Goal: Information Seeking & Learning: Learn about a topic

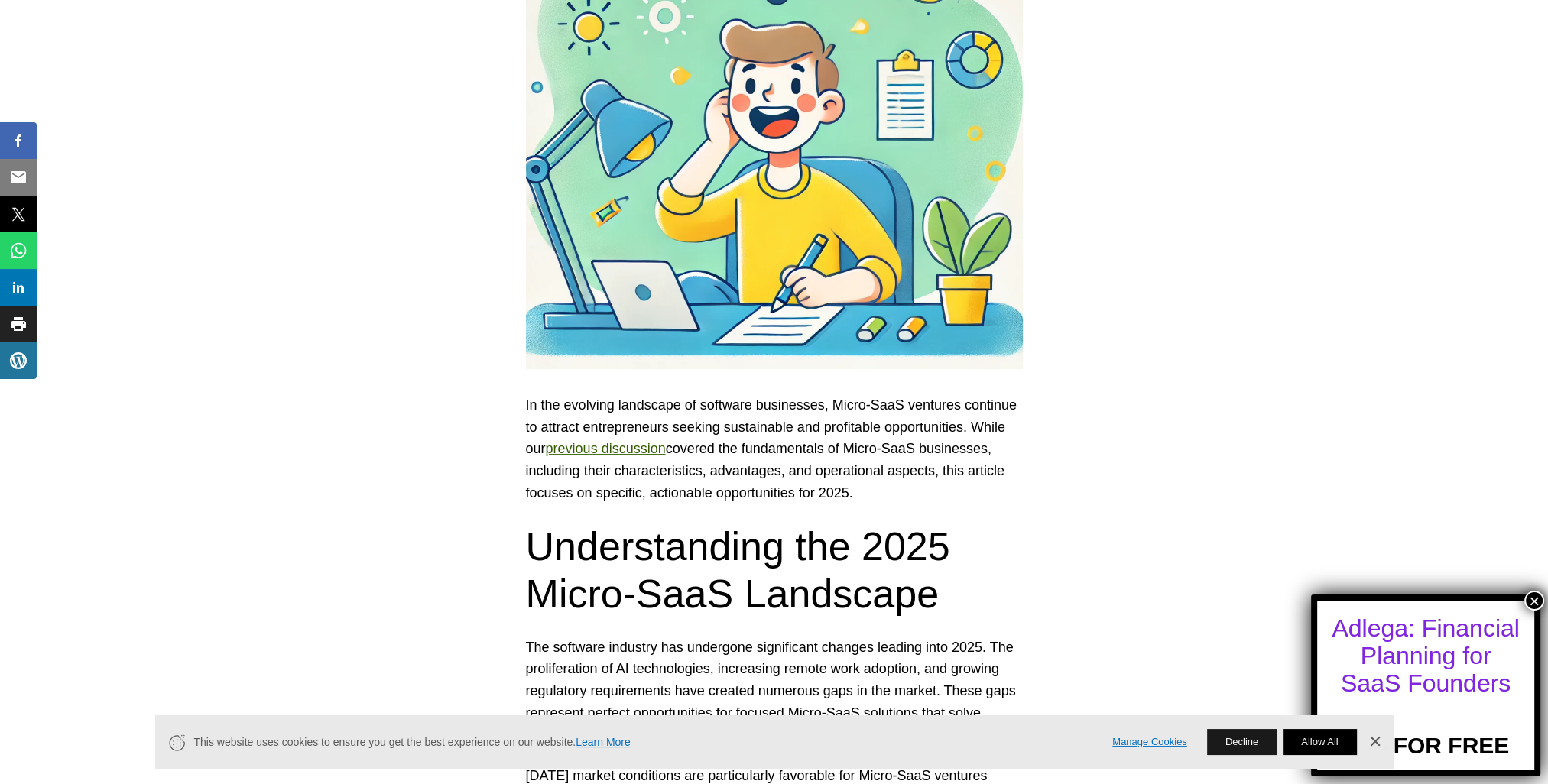
scroll to position [535, 0]
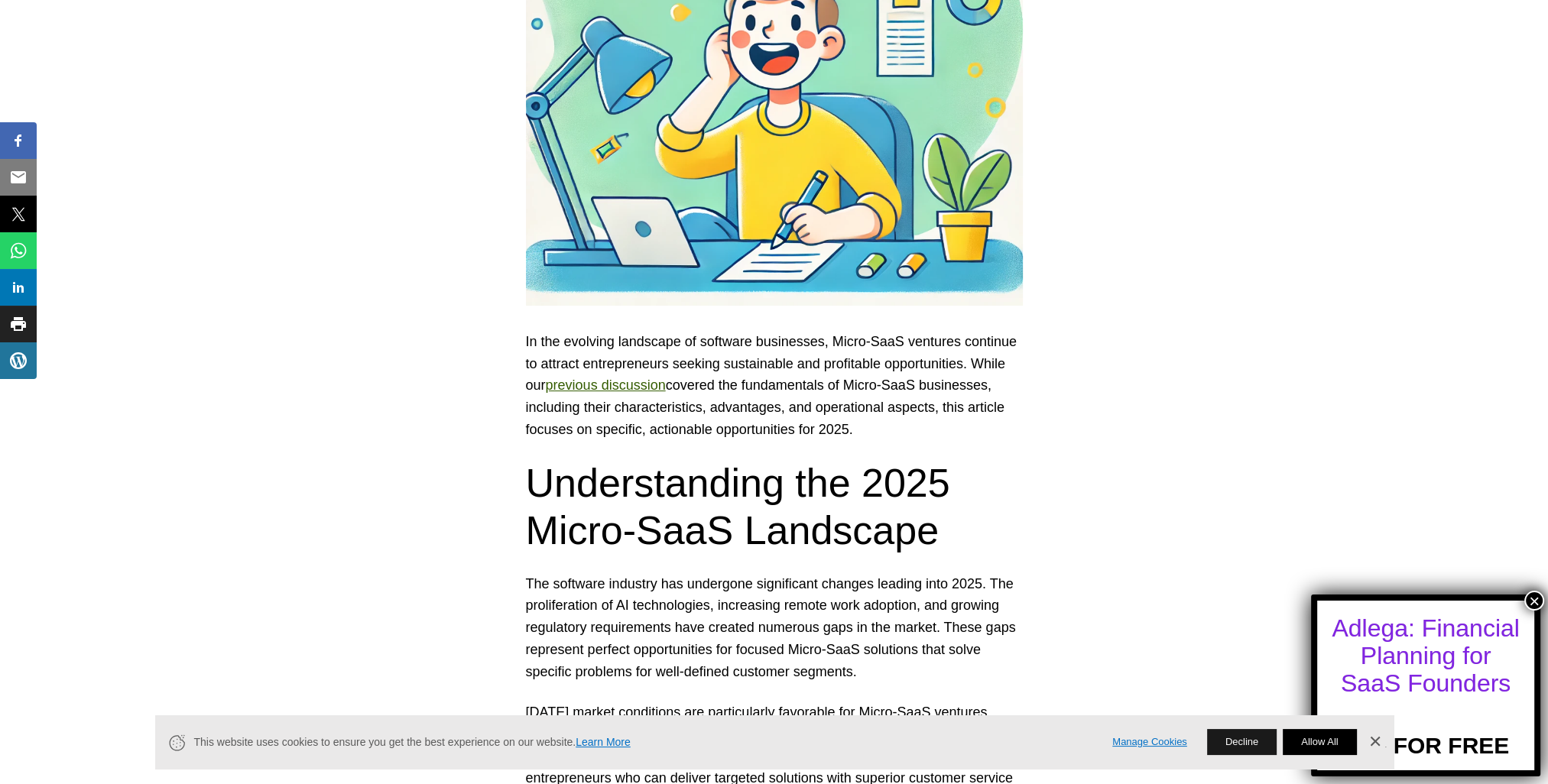
click at [1305, 753] on button "Allow All" at bounding box center [1320, 742] width 74 height 26
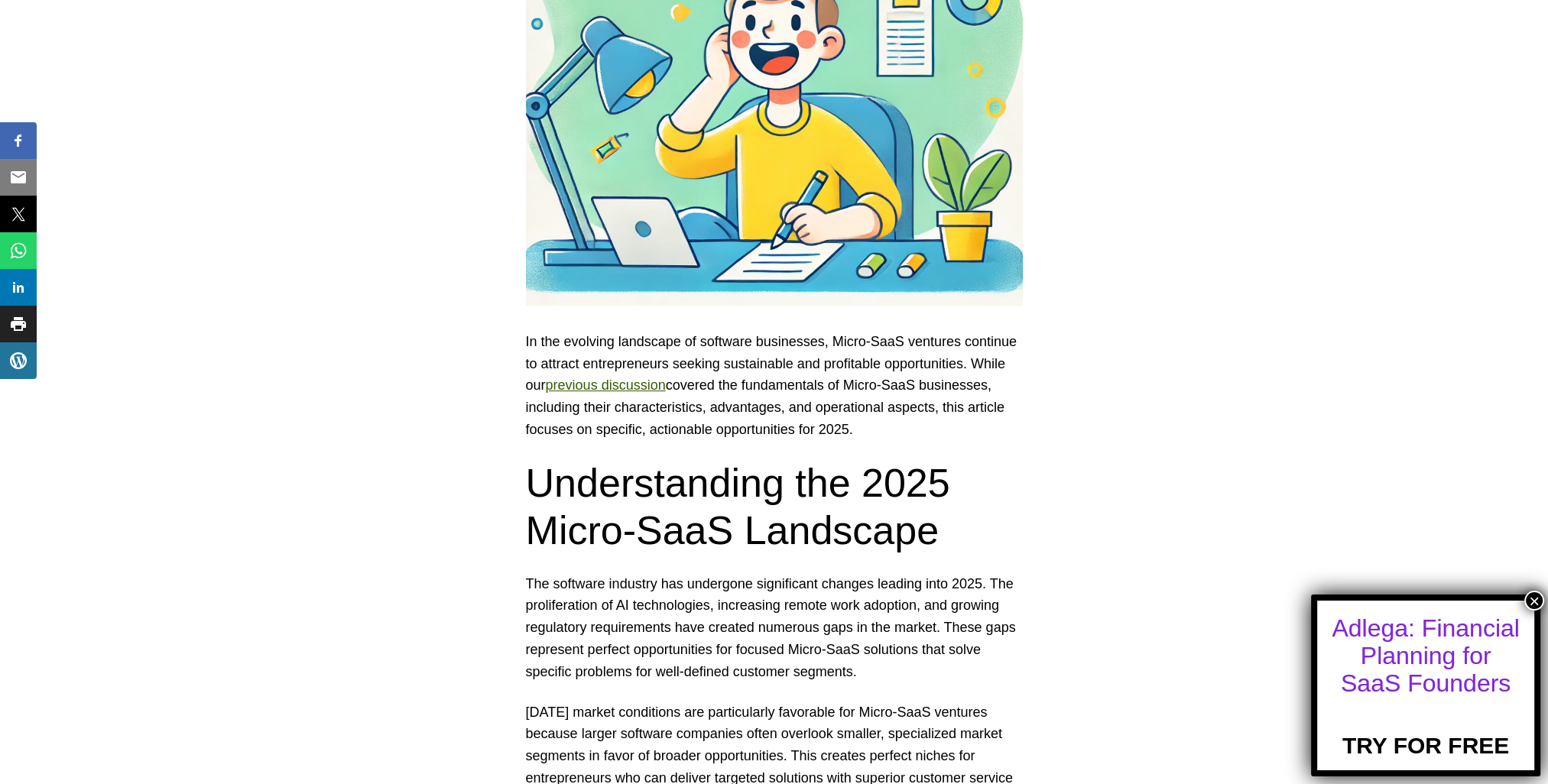
click at [1536, 605] on button "×" at bounding box center [1534, 600] width 20 height 20
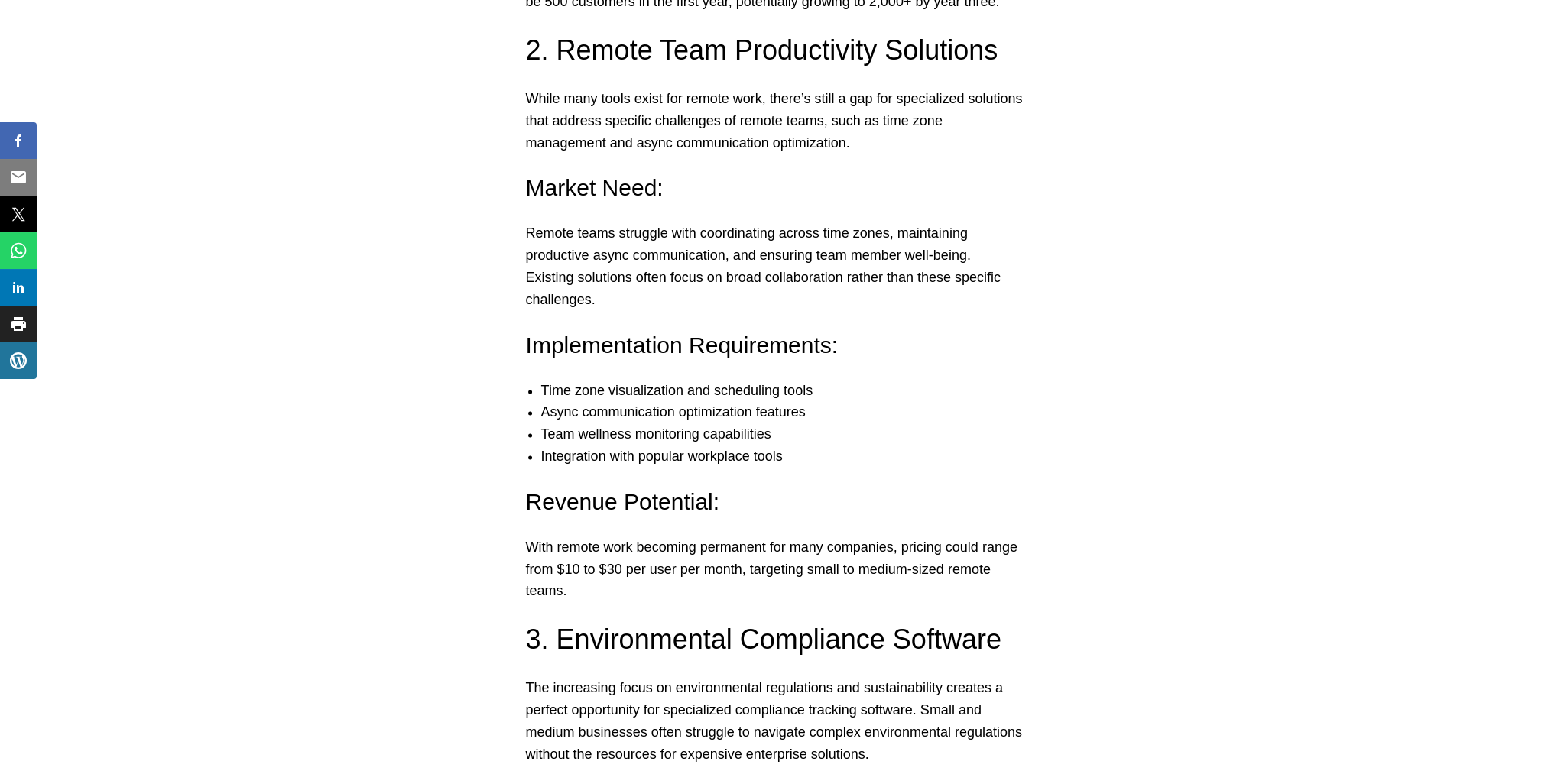
scroll to position [2599, 0]
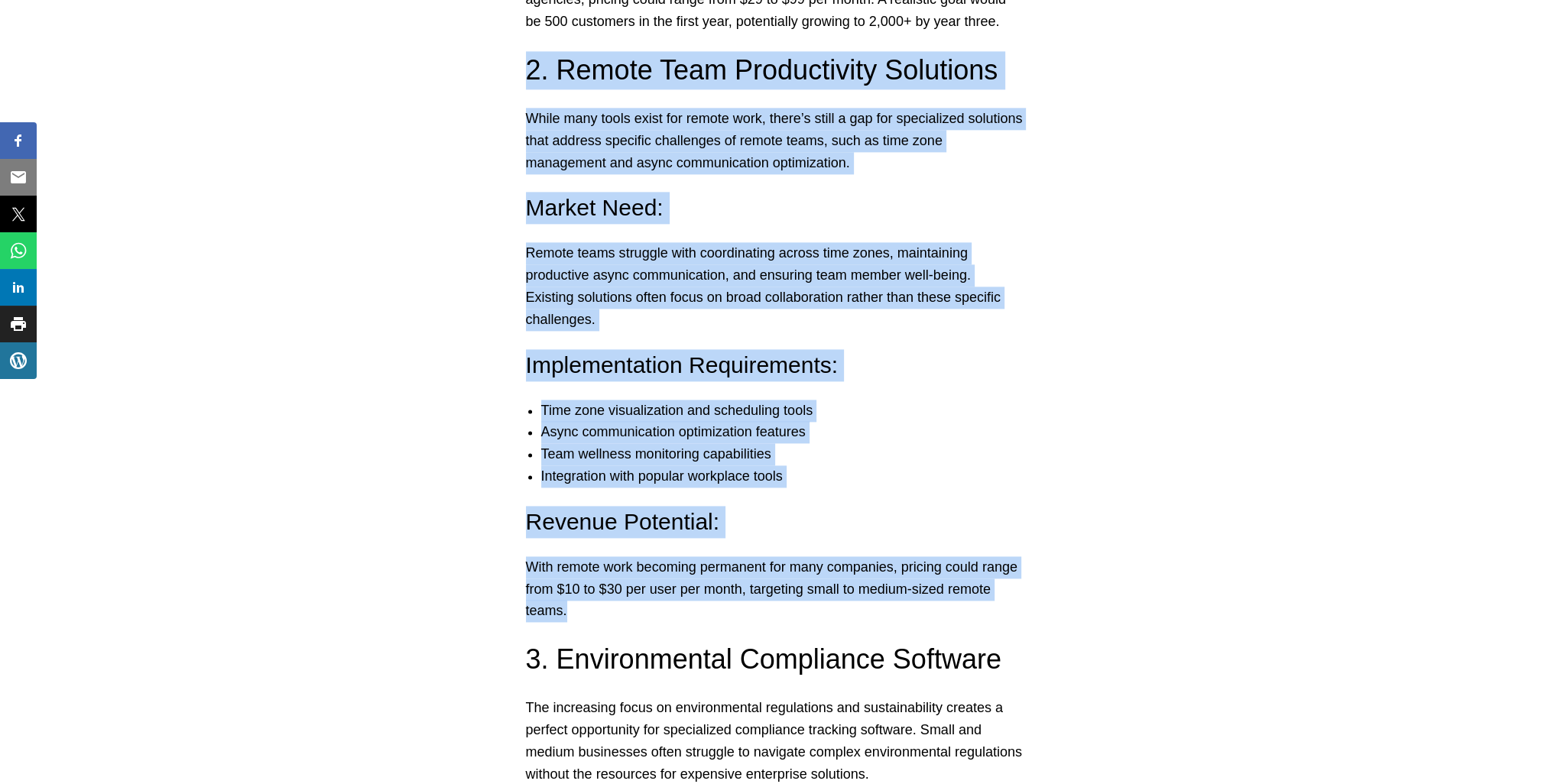
drag, startPoint x: 514, startPoint y: 69, endPoint x: 965, endPoint y: 578, distance: 680.1
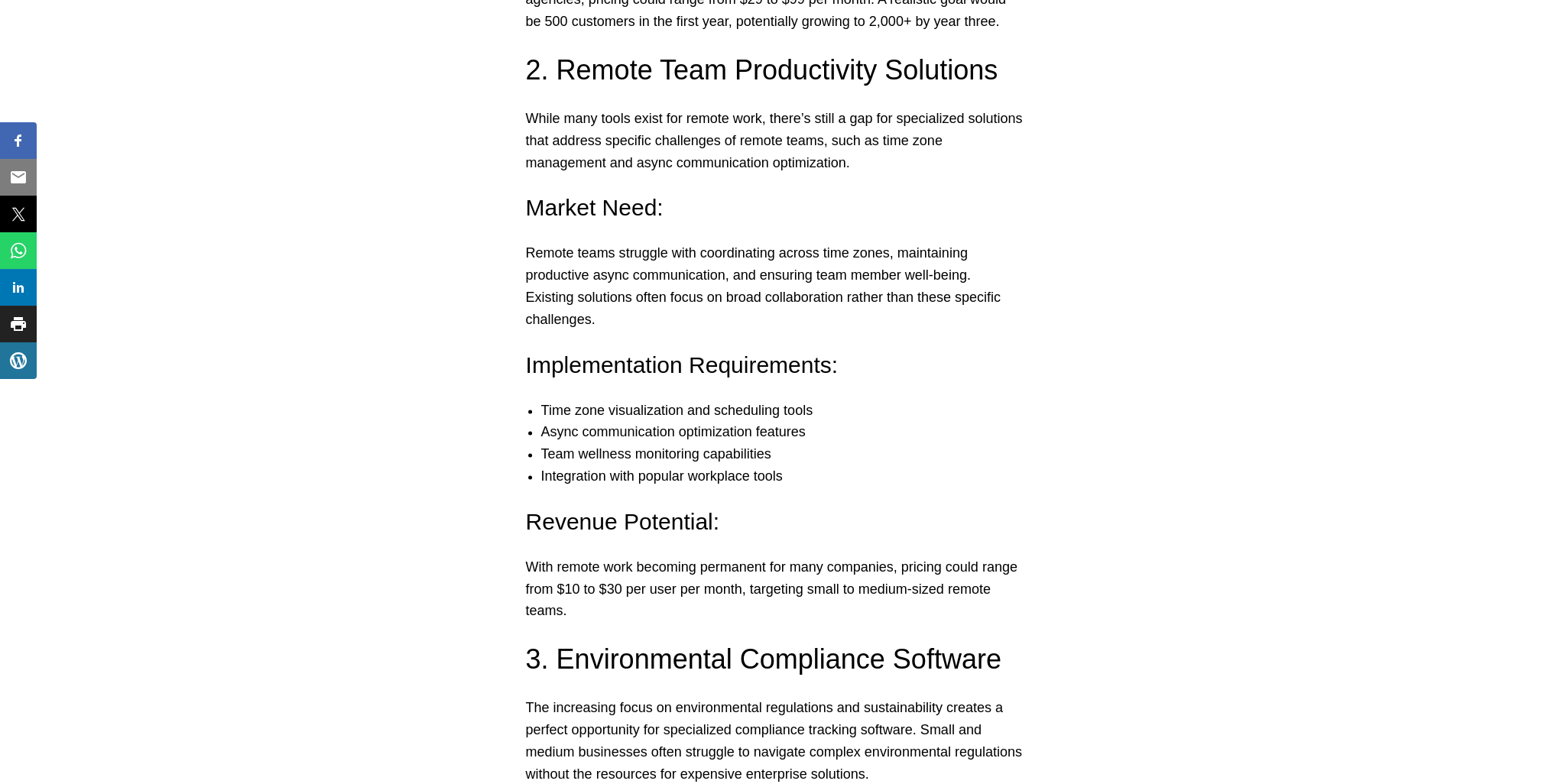
click at [625, 647] on h3 "3. Environmental Compliance Software" at bounding box center [774, 659] width 497 height 38
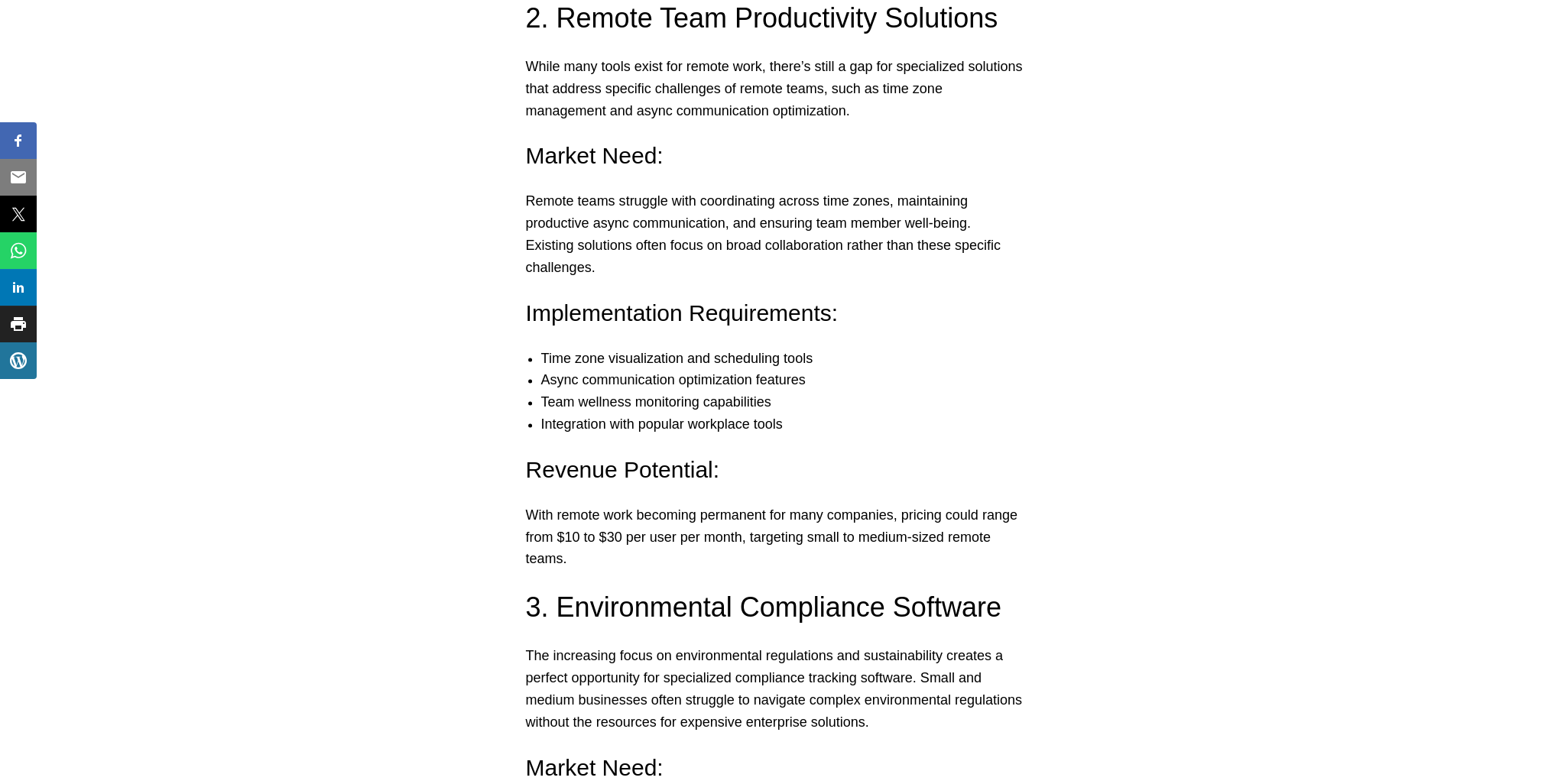
scroll to position [2675, 0]
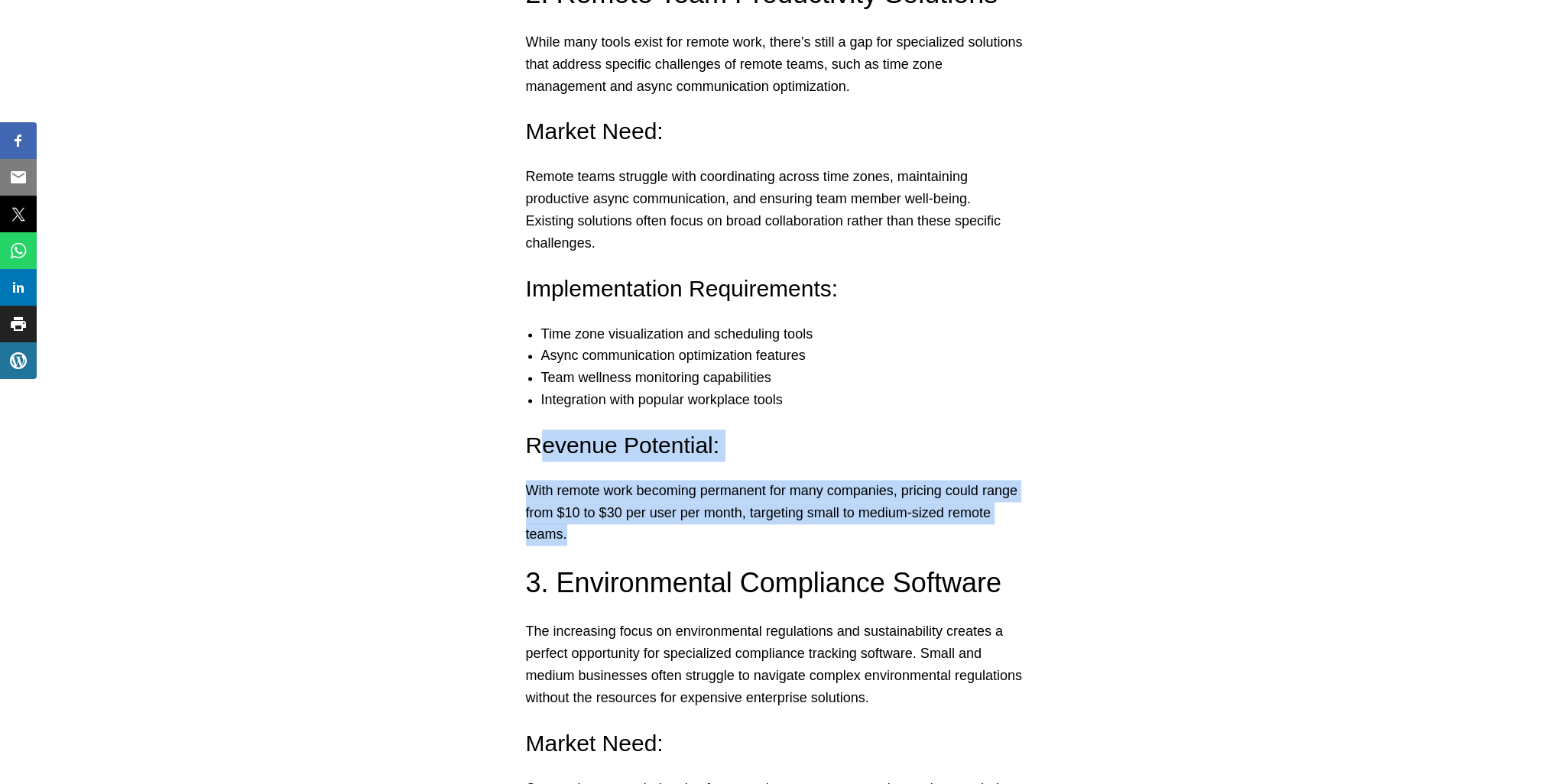
drag, startPoint x: 640, startPoint y: 521, endPoint x: 532, endPoint y: 427, distance: 143.2
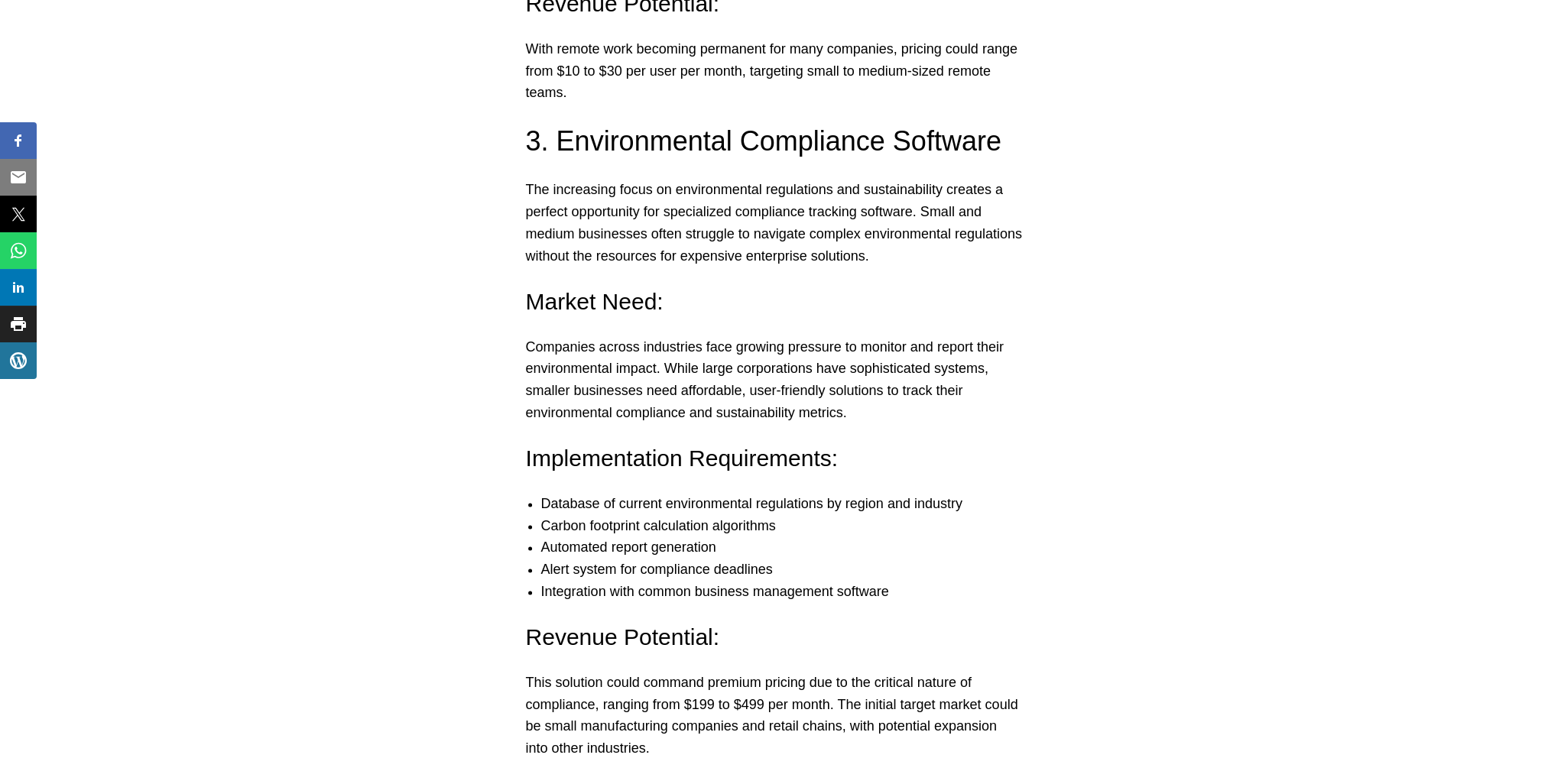
scroll to position [3134, 0]
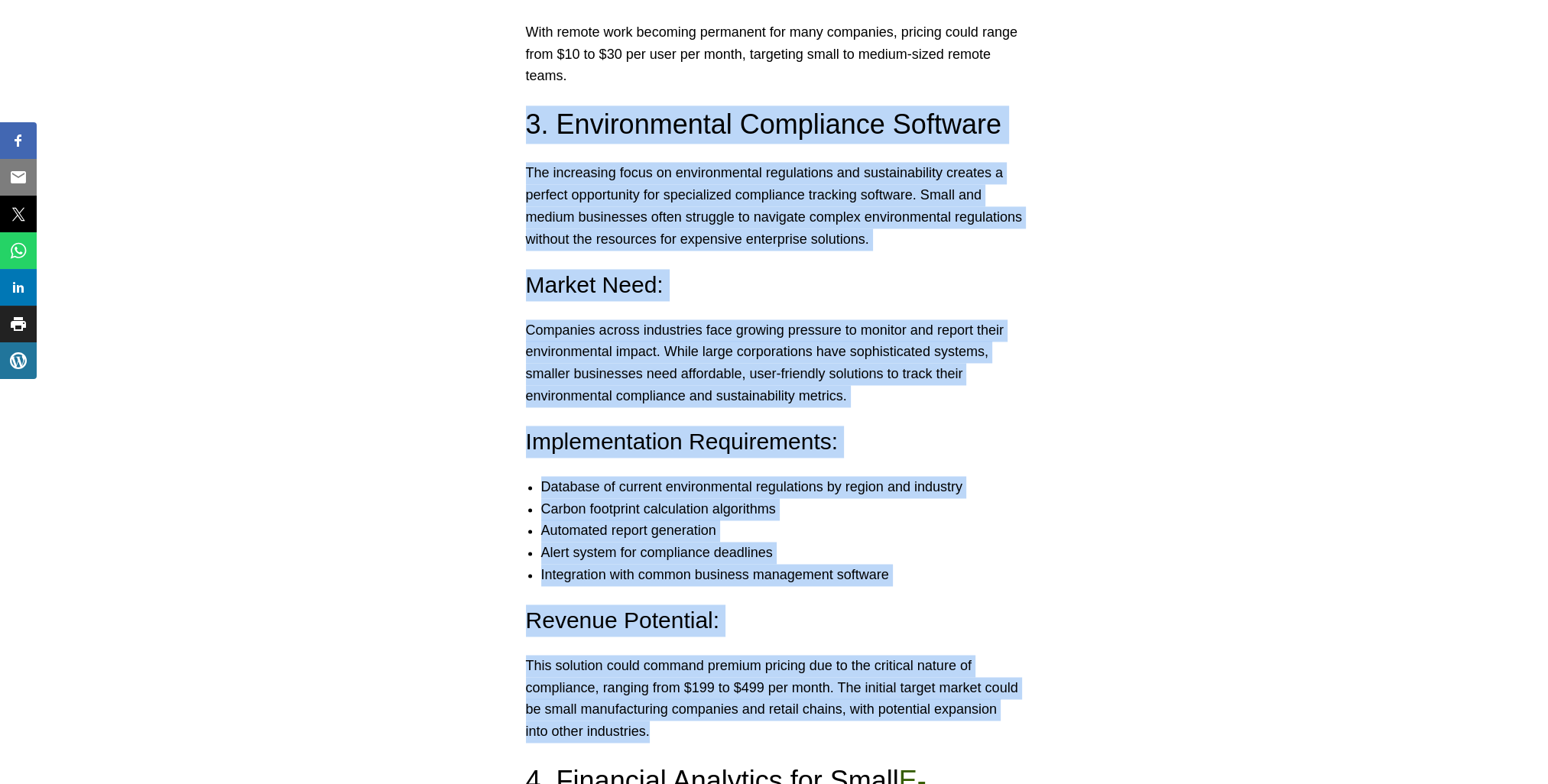
drag, startPoint x: 527, startPoint y: 110, endPoint x: 708, endPoint y: 713, distance: 629.6
click at [622, 334] on p "Companies across industries face growing pressure to monitor and report their e…" at bounding box center [774, 363] width 497 height 88
drag, startPoint x: 525, startPoint y: 112, endPoint x: 655, endPoint y: 717, distance: 618.8
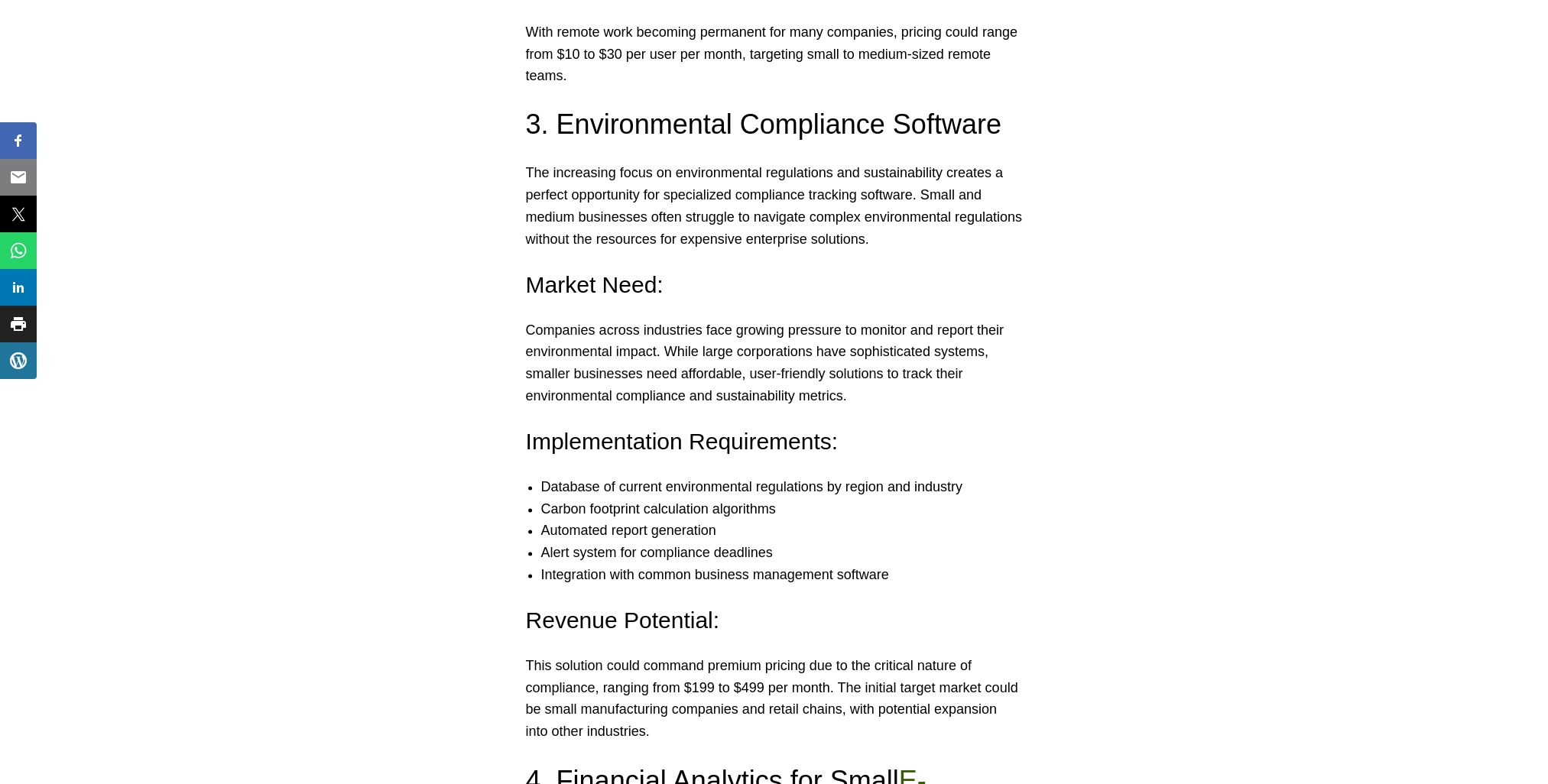
drag, startPoint x: 655, startPoint y: 717, endPoint x: 630, endPoint y: 757, distance: 47.2
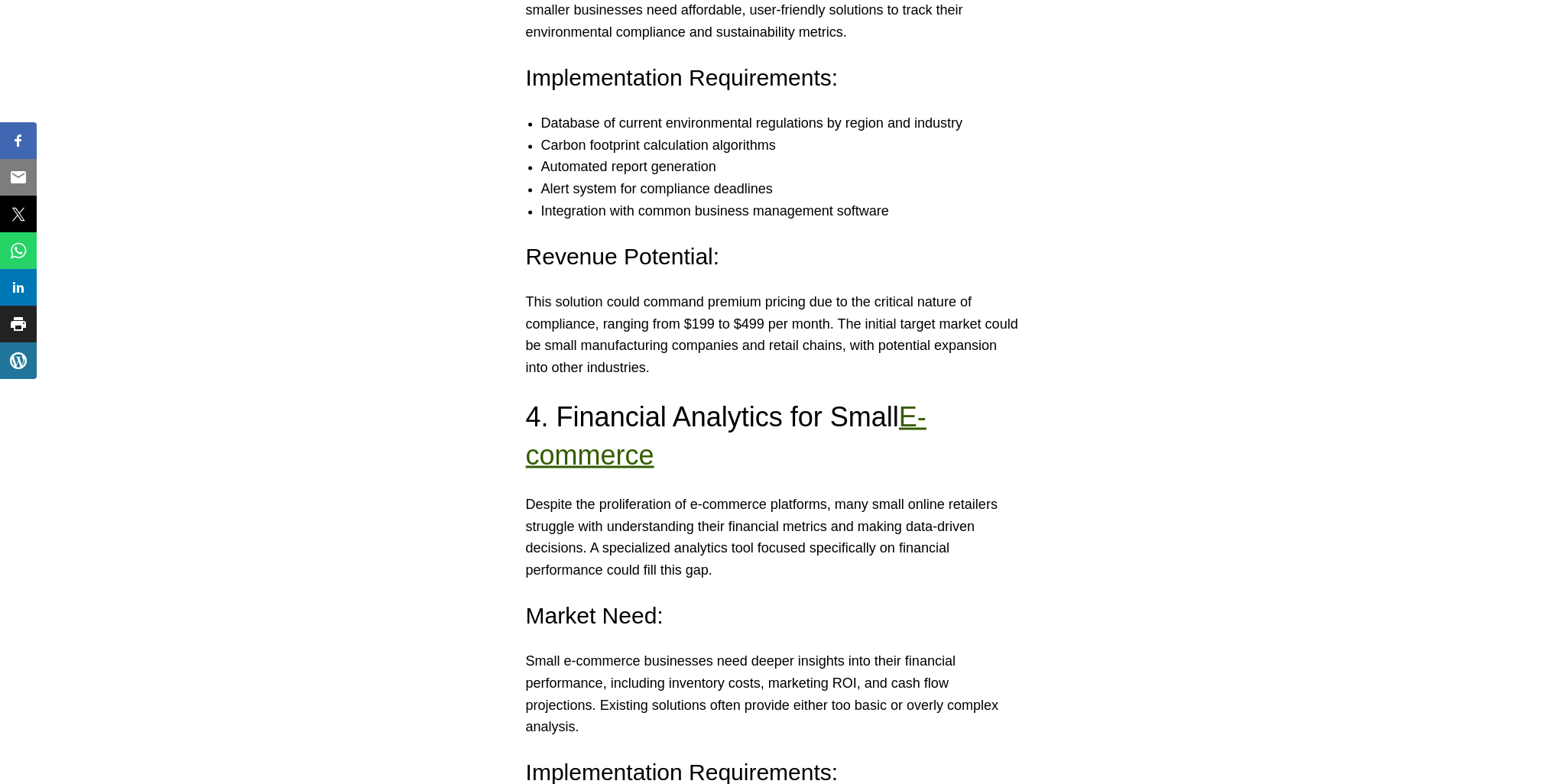
scroll to position [3517, 0]
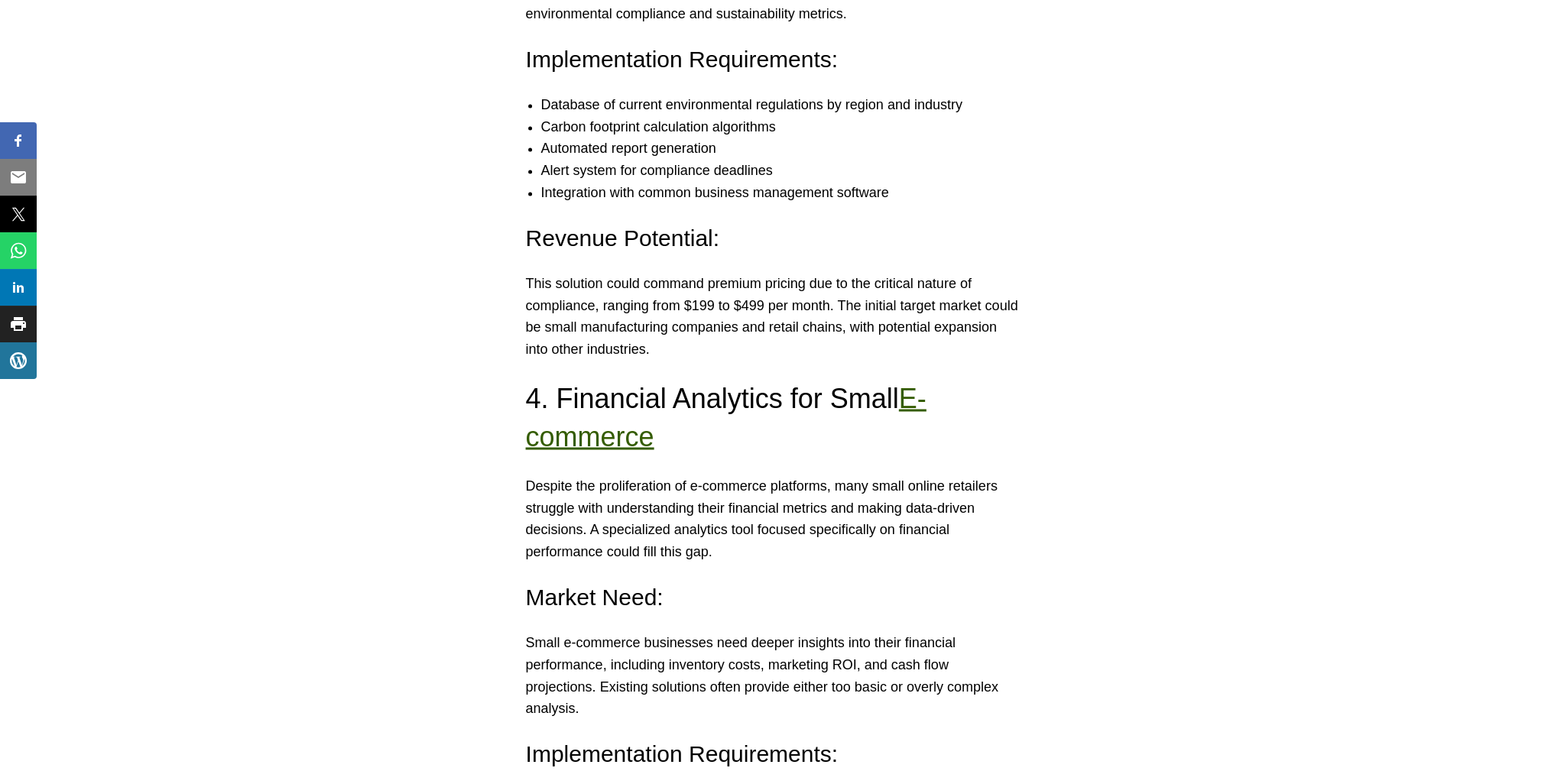
click at [634, 475] on p "Despite the proliferation of e-commerce platforms, many small online retailers …" at bounding box center [774, 519] width 497 height 88
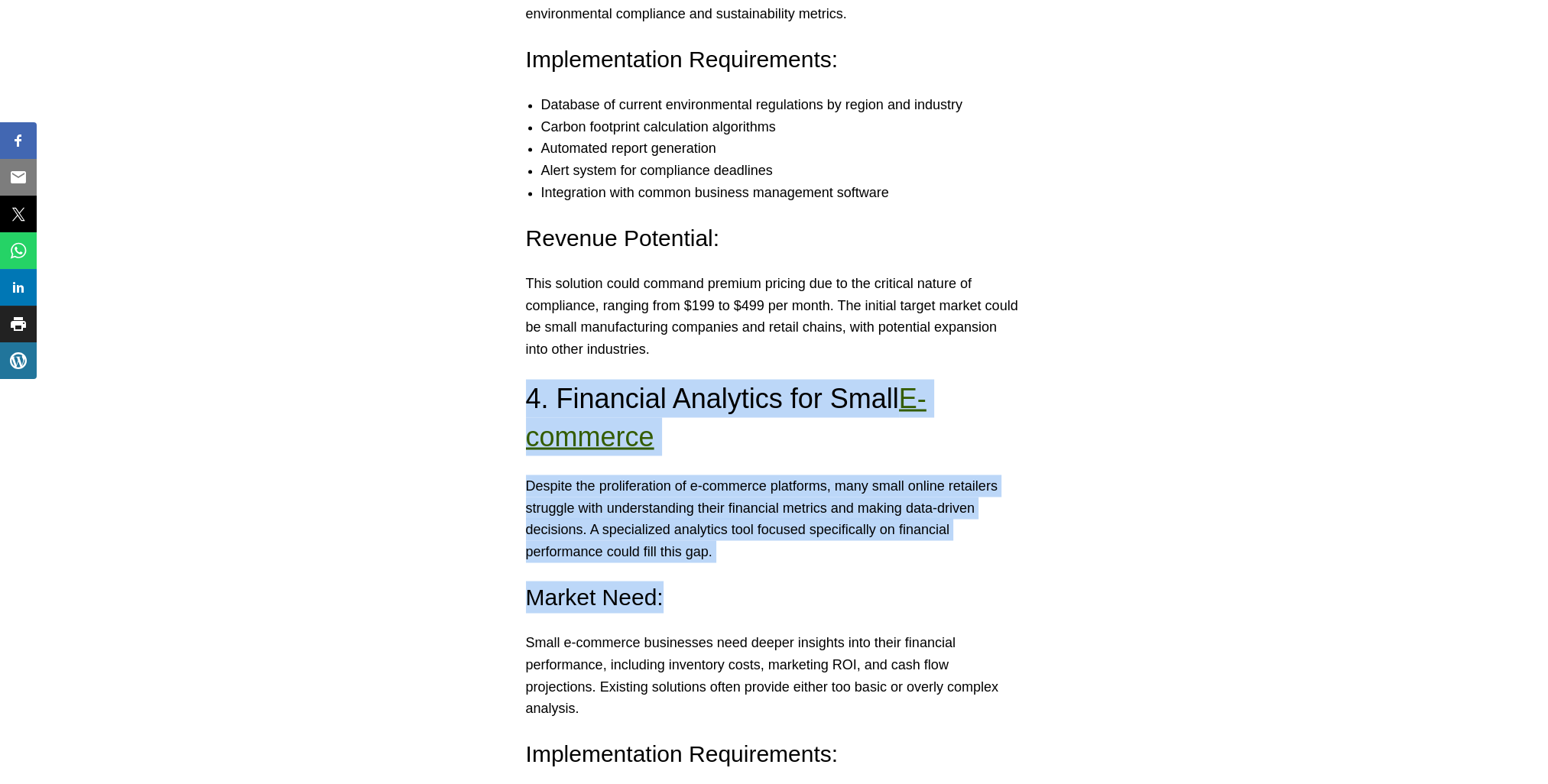
drag, startPoint x: 511, startPoint y: 374, endPoint x: 709, endPoint y: 558, distance: 270.3
drag, startPoint x: 709, startPoint y: 558, endPoint x: 787, endPoint y: 588, distance: 83.6
click at [787, 588] on h4 "Market Need:" at bounding box center [774, 596] width 497 height 32
click at [781, 581] on h4 "Market Need:" at bounding box center [774, 596] width 497 height 32
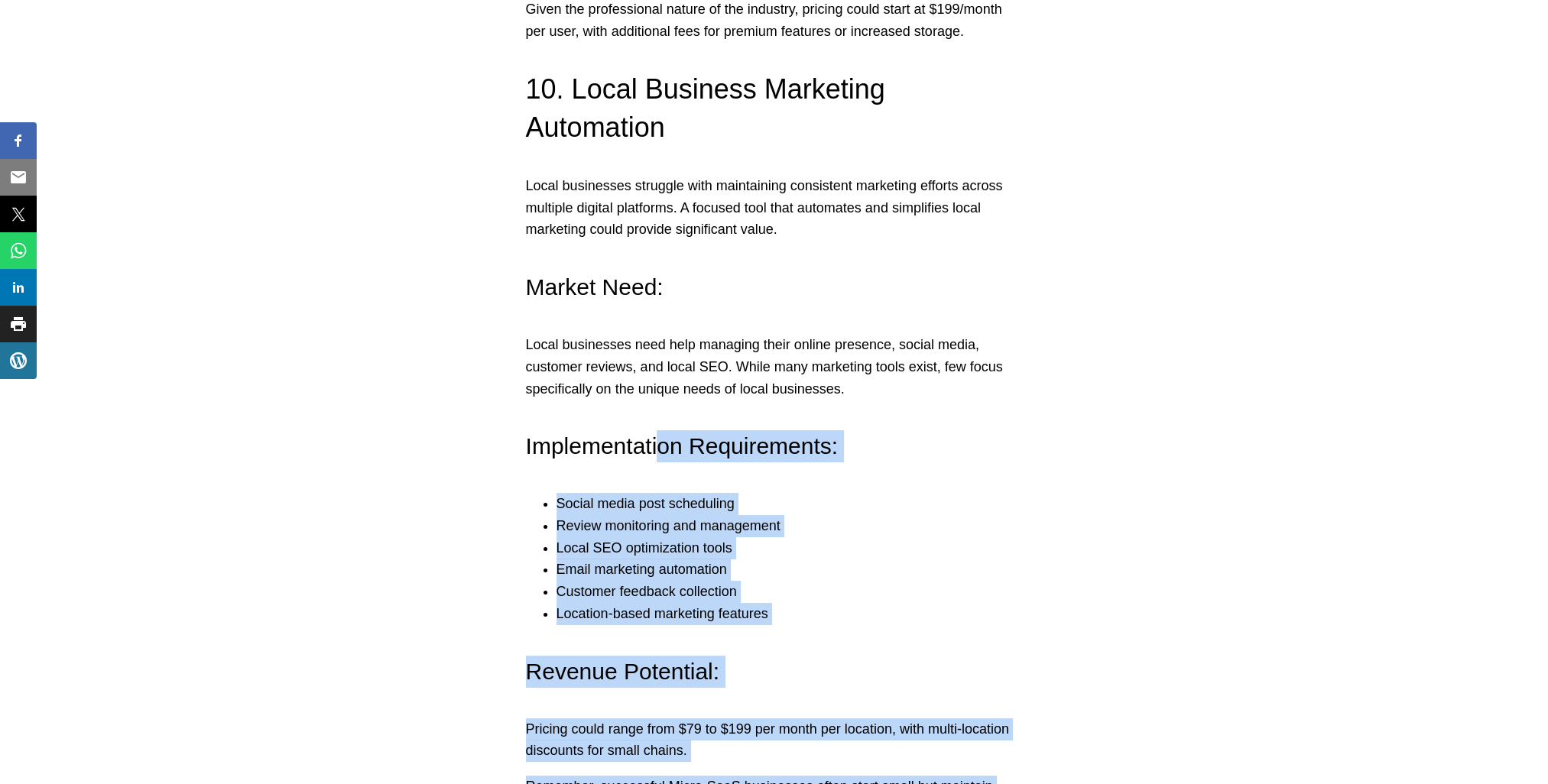
scroll to position [7568, 0]
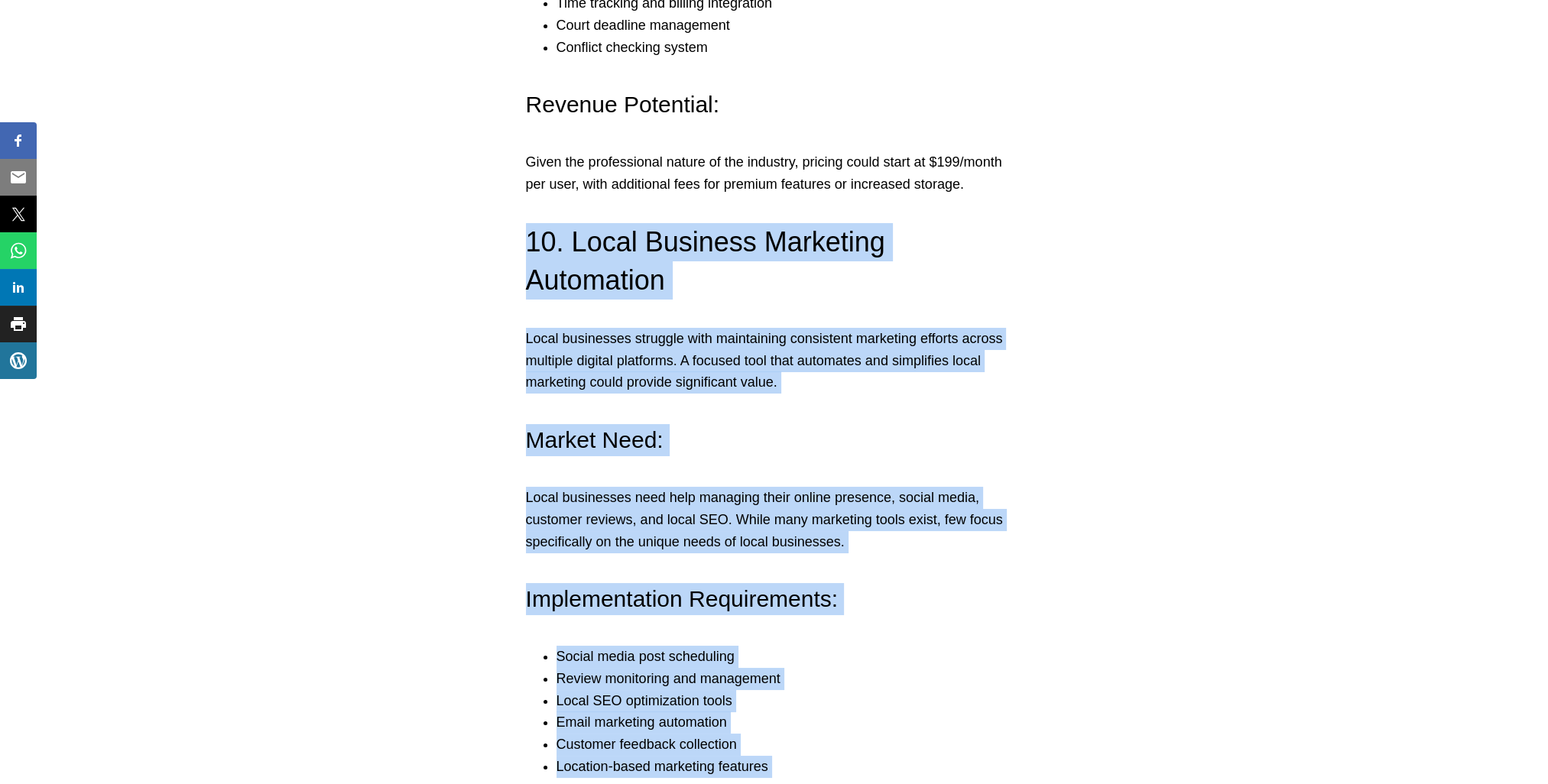
drag, startPoint x: 966, startPoint y: 419, endPoint x: 500, endPoint y: 200, distance: 514.9
click at [703, 328] on p "Local businesses struggle with maintaining consistent marketing efforts across …" at bounding box center [774, 361] width 497 height 66
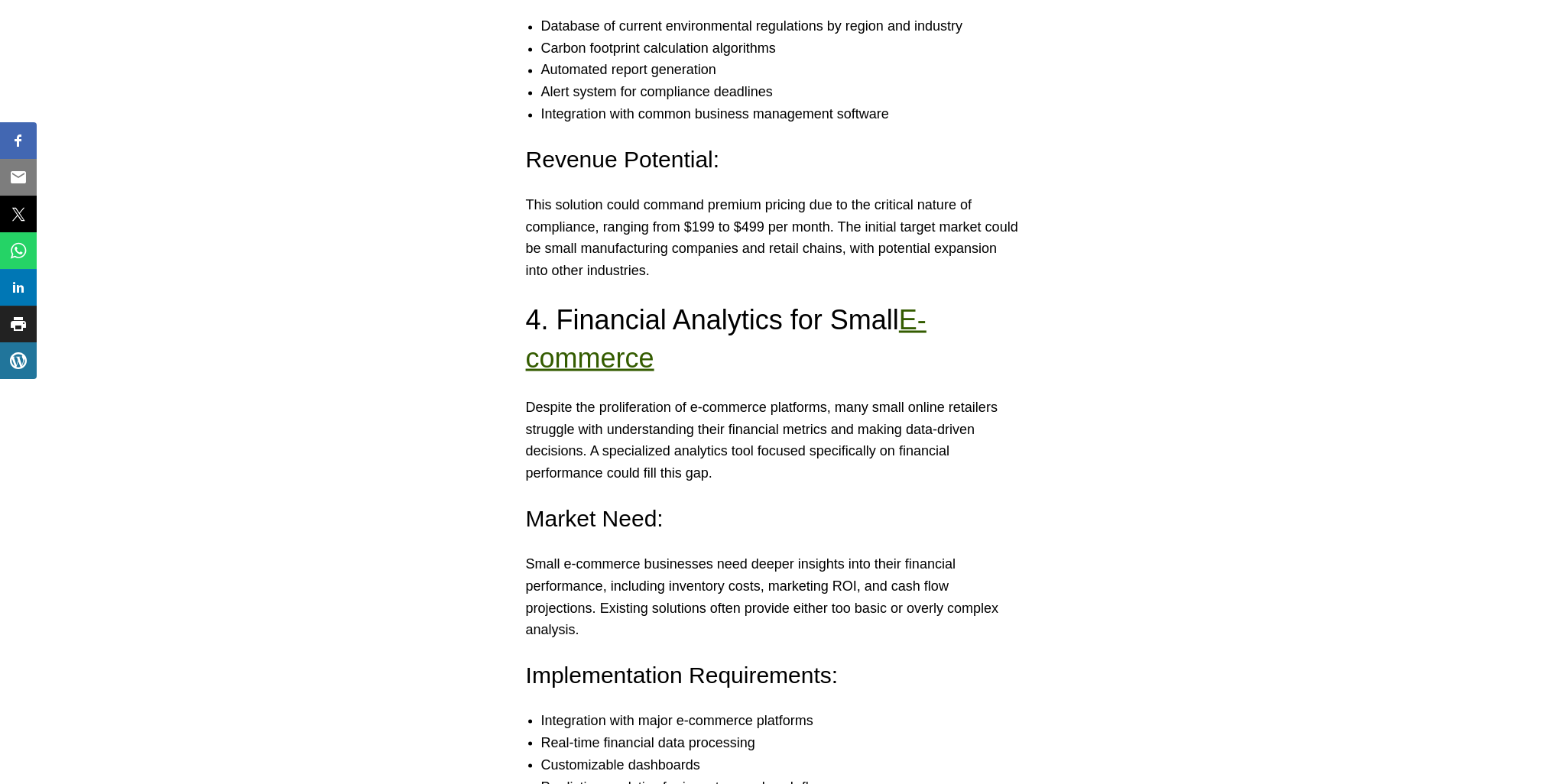
scroll to position [3593, 0]
